Goal: Information Seeking & Learning: Learn about a topic

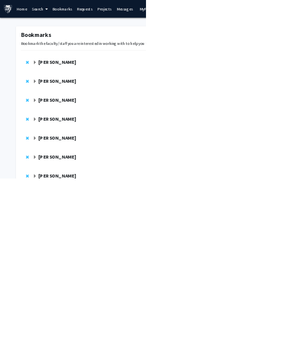
click at [79, 205] on strong "Jeff Gray" at bounding box center [116, 203] width 77 height 12
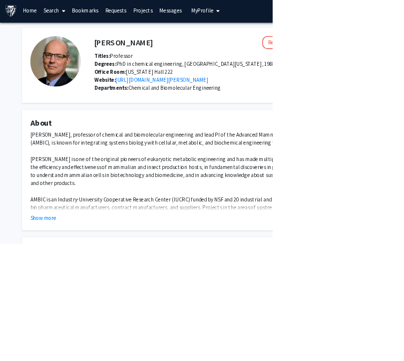
scroll to position [8, 0]
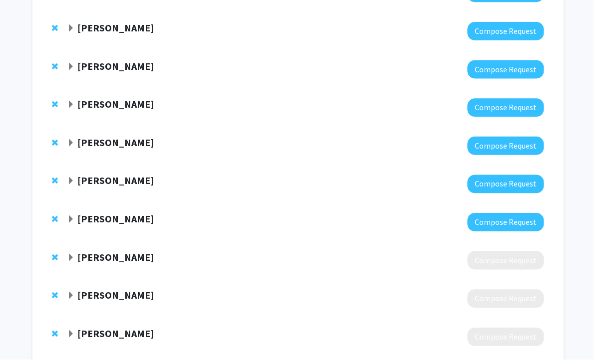
scroll to position [174, 0]
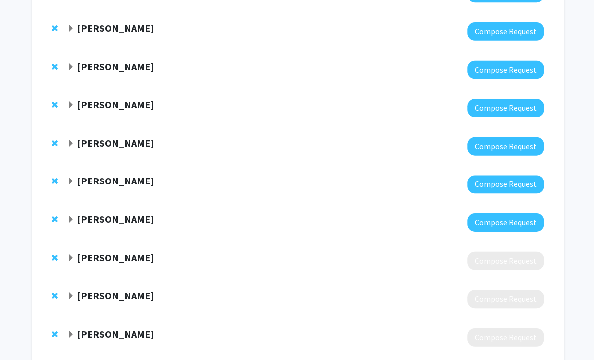
click at [70, 256] on span "Expand Justin Hanes Bookmark" at bounding box center [71, 260] width 8 height 8
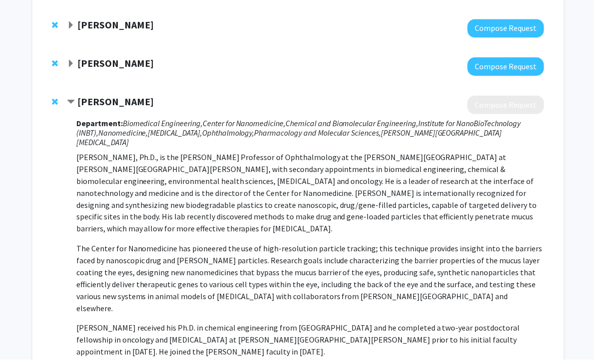
scroll to position [332, 0]
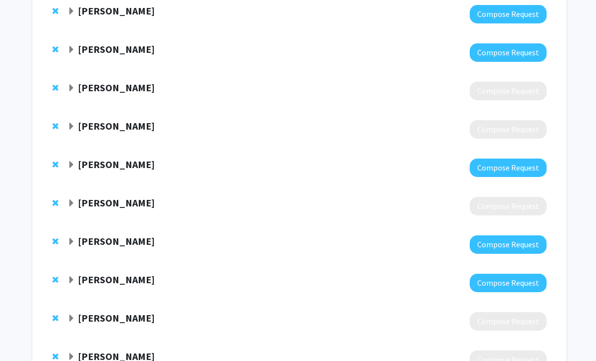
scroll to position [1027, 0]
click at [68, 315] on span "Expand Mike Betenbaugh Bookmark" at bounding box center [71, 319] width 8 height 8
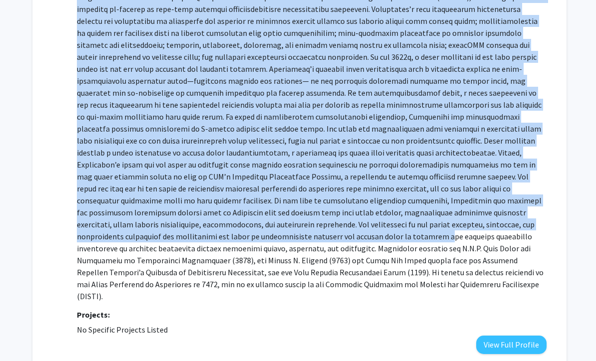
scroll to position [1517, 0]
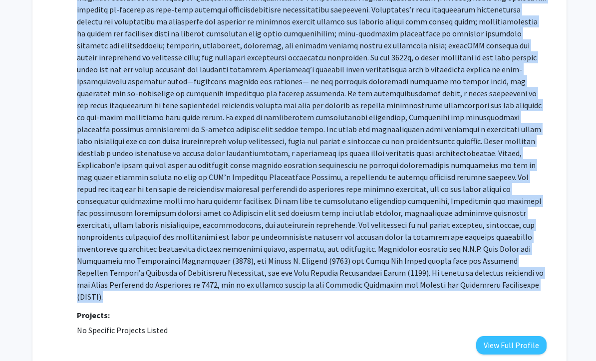
copy p "Michael Betenbaugh, professor of chemical and biomolecular engineering and lead…"
click at [403, 324] on fg-project-list "No Specific Projects Listed" at bounding box center [311, 330] width 469 height 12
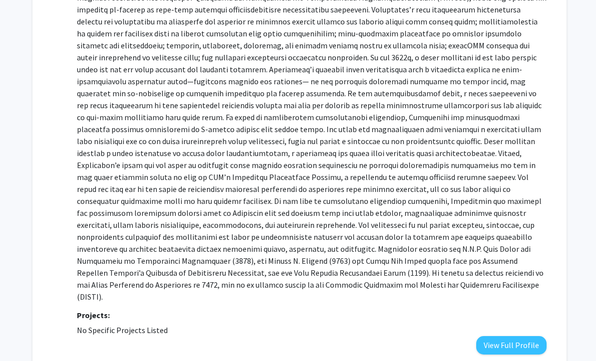
click at [403, 336] on button "View Full Profile" at bounding box center [511, 345] width 70 height 18
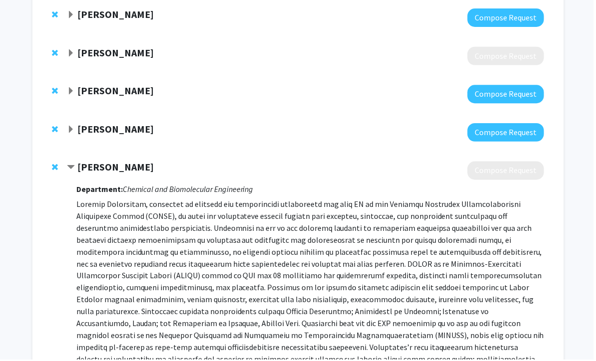
scroll to position [1091, 0]
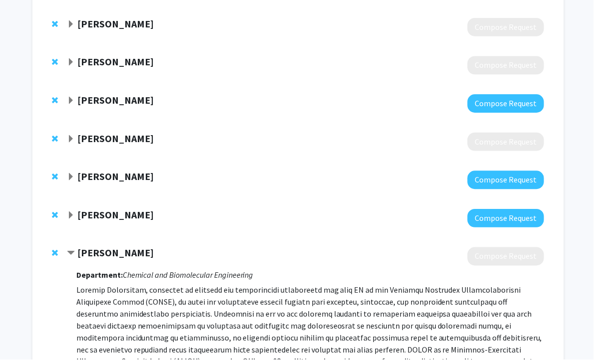
click at [73, 174] on span "Expand Sixuan Li Bookmark" at bounding box center [71, 178] width 8 height 8
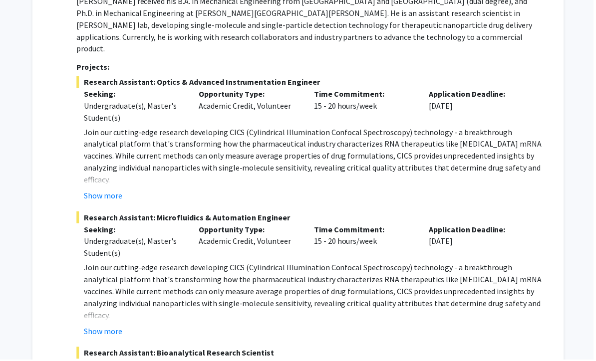
scroll to position [1303, 0]
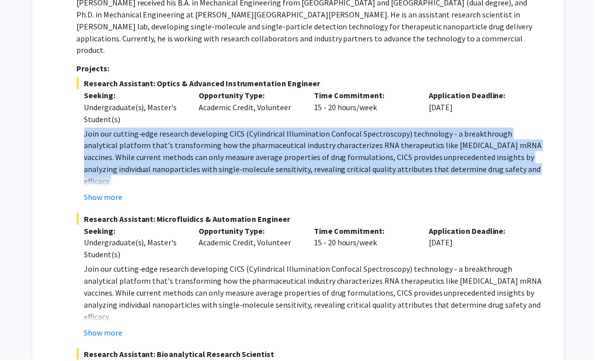
click at [108, 192] on button "Show more" at bounding box center [103, 198] width 38 height 12
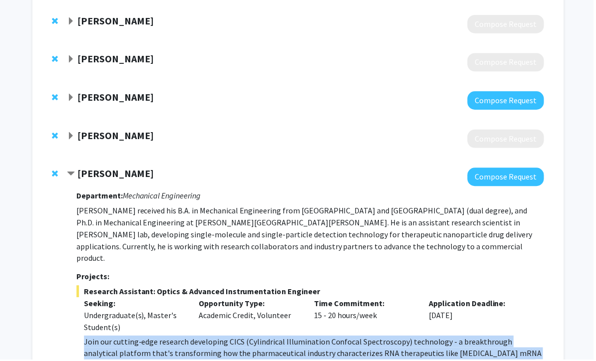
scroll to position [1094, 0]
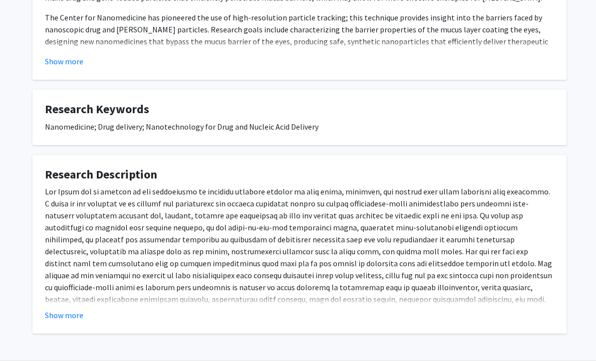
scroll to position [288, 0]
click at [68, 305] on fg-read-more "Show more" at bounding box center [299, 254] width 509 height 136
click at [68, 309] on button "Show more" at bounding box center [64, 315] width 38 height 12
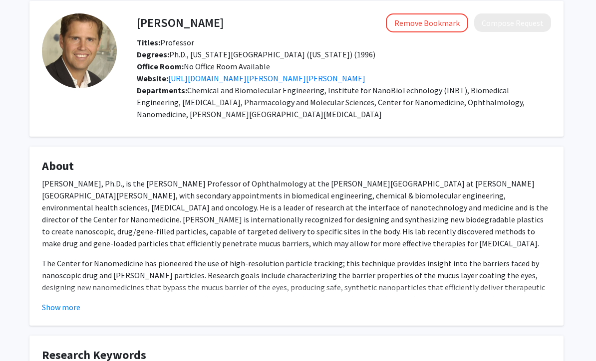
scroll to position [31, 3]
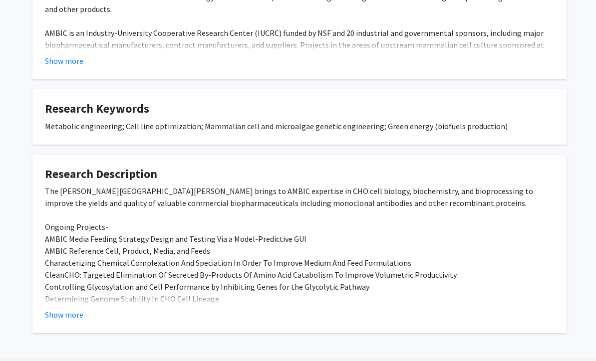
click at [69, 311] on button "Show more" at bounding box center [64, 315] width 38 height 12
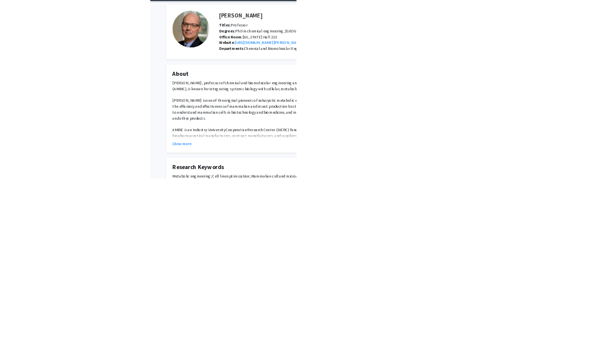
scroll to position [403, 0]
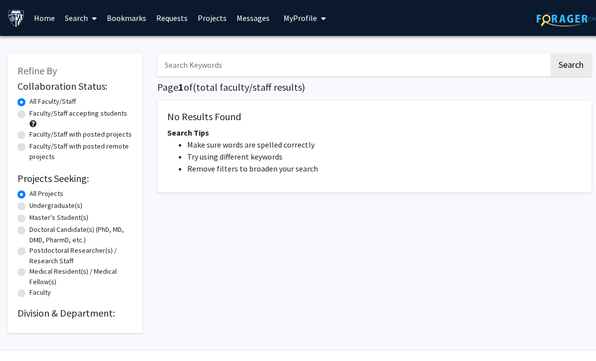
click at [130, 22] on link "Bookmarks" at bounding box center [126, 17] width 49 height 35
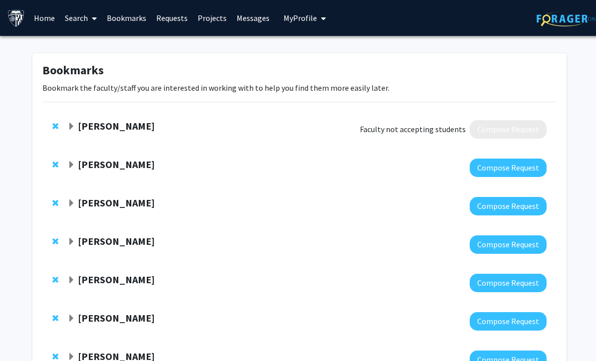
click at [349, 165] on div at bounding box center [306, 168] width 479 height 18
click at [74, 161] on span "Expand Laura Ensign-Hodges Bookmark" at bounding box center [71, 165] width 8 height 8
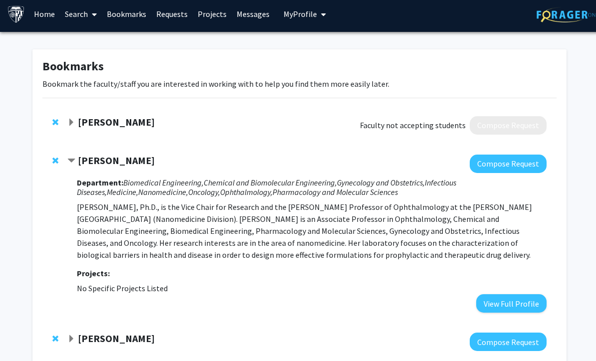
click at [492, 308] on button "View Full Profile" at bounding box center [511, 304] width 70 height 18
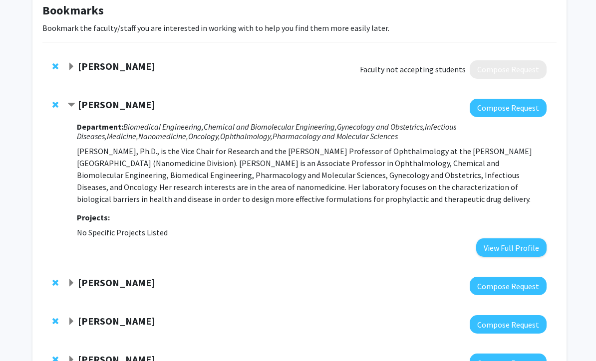
scroll to position [59, 0]
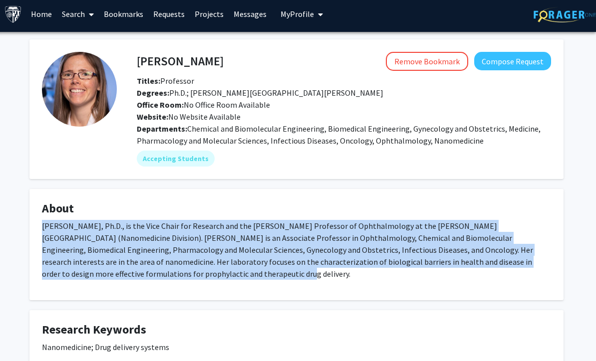
scroll to position [0, 3]
